Goal: Task Accomplishment & Management: Use online tool/utility

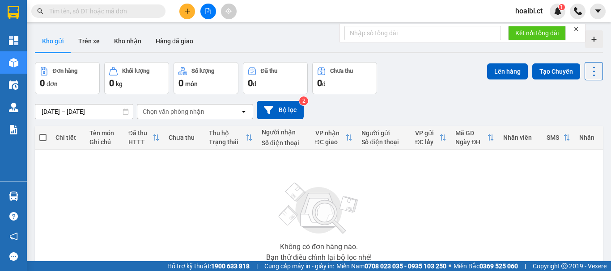
click at [75, 13] on input "text" at bounding box center [102, 11] width 106 height 10
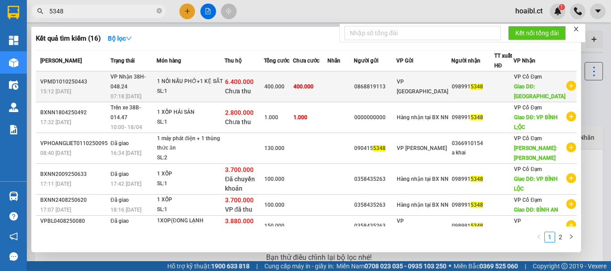
type input "5348"
click at [327, 83] on td "400.000" at bounding box center [310, 87] width 34 height 31
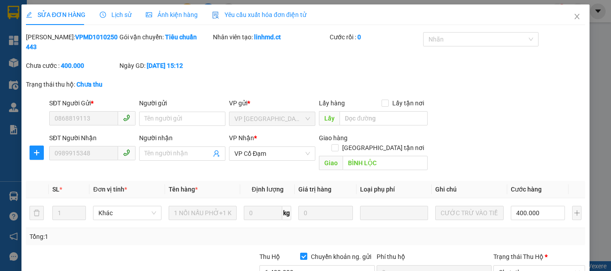
type input "0868819113"
type input "0989915348"
type input "BÌNH LỘC"
type input "0"
type input "400.000"
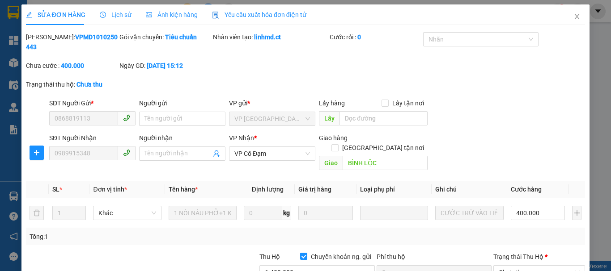
type input "400.000"
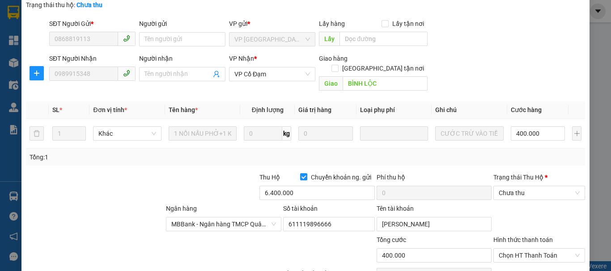
scroll to position [89, 0]
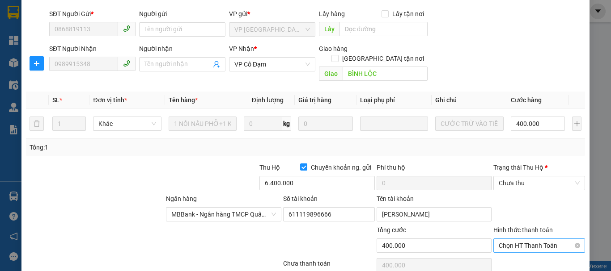
click at [529, 239] on span "Chọn HT Thanh Toán" at bounding box center [539, 245] width 81 height 13
click at [446, 163] on div "Phí thu hộ" at bounding box center [433, 169] width 115 height 13
click at [270, 176] on input "6.400.000" at bounding box center [316, 183] width 115 height 14
click at [308, 176] on input "6.400.000" at bounding box center [316, 183] width 115 height 14
click at [270, 176] on input "6.400.000" at bounding box center [316, 183] width 115 height 14
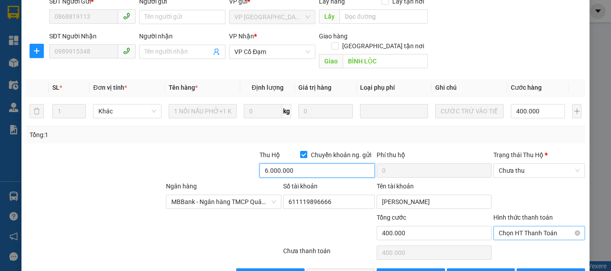
scroll to position [111, 0]
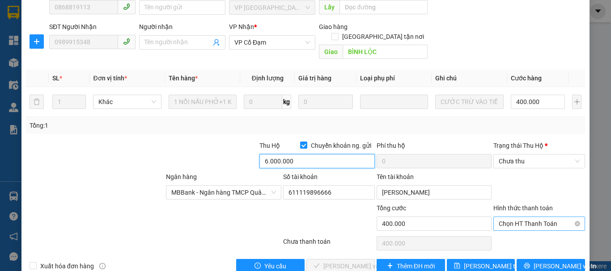
click at [511, 217] on span "Chọn HT Thanh Toán" at bounding box center [539, 223] width 81 height 13
type input "6.000.000"
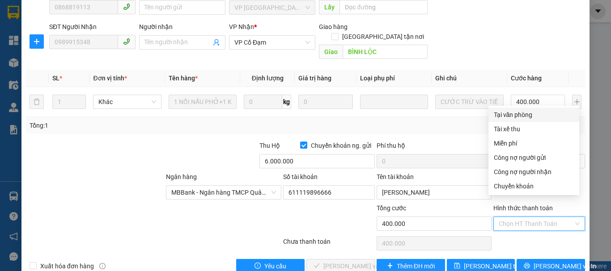
click at [500, 119] on div "Tại văn phòng" at bounding box center [534, 115] width 80 height 10
type input "0"
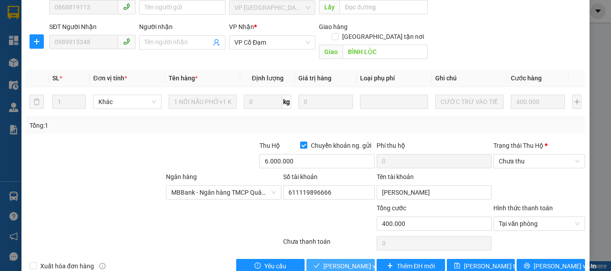
click at [347, 262] on span "[PERSON_NAME] và Giao hàng" at bounding box center [366, 267] width 86 height 10
click at [505, 155] on span "Chưa thu" at bounding box center [539, 161] width 81 height 13
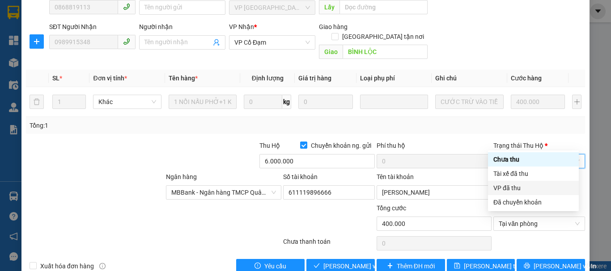
click at [512, 185] on div "VP đã thu" at bounding box center [533, 188] width 80 height 10
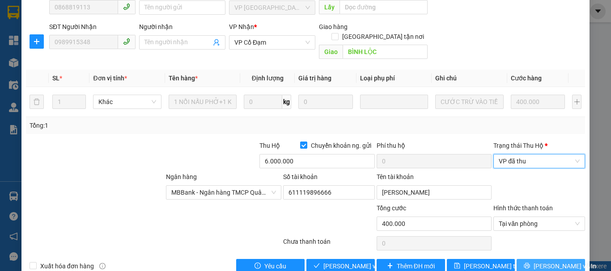
click at [538, 262] on span "[PERSON_NAME] và In" at bounding box center [564, 267] width 63 height 10
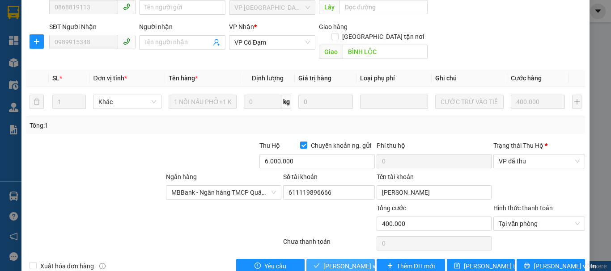
click at [343, 262] on span "[PERSON_NAME] và Giao hàng" at bounding box center [366, 267] width 86 height 10
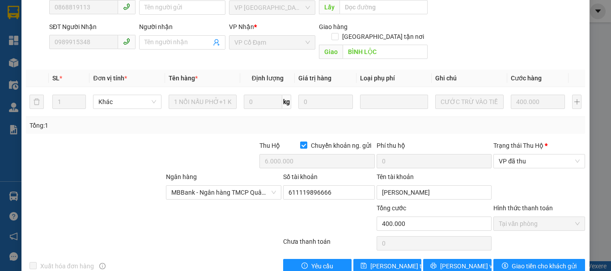
scroll to position [0, 0]
